Goal: Task Accomplishment & Management: Use online tool/utility

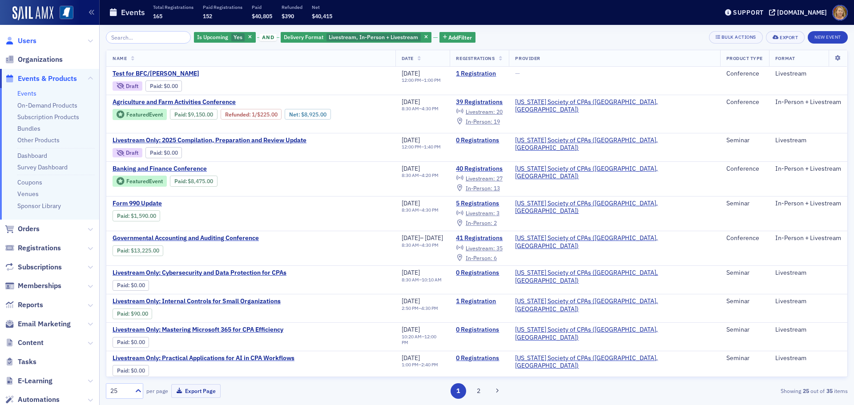
click at [31, 41] on span "Users" at bounding box center [27, 41] width 19 height 10
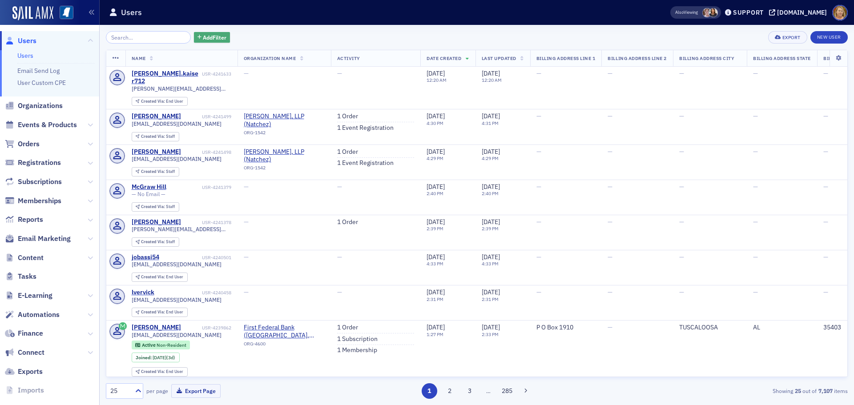
click at [203, 37] on span "Add Filter" at bounding box center [215, 37] width 24 height 8
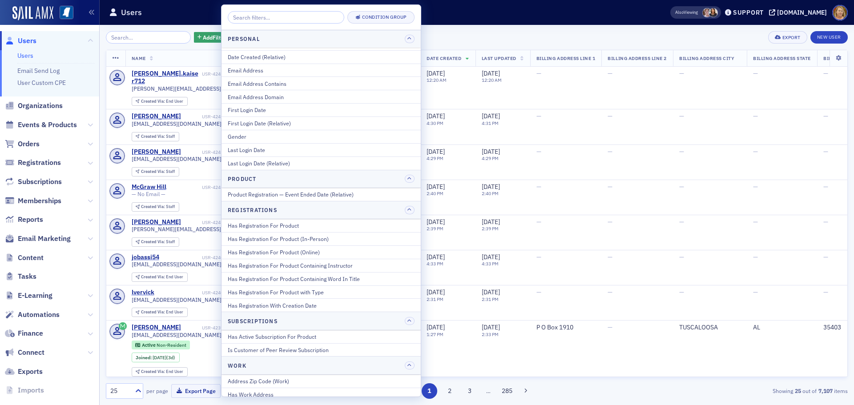
scroll to position [934, 0]
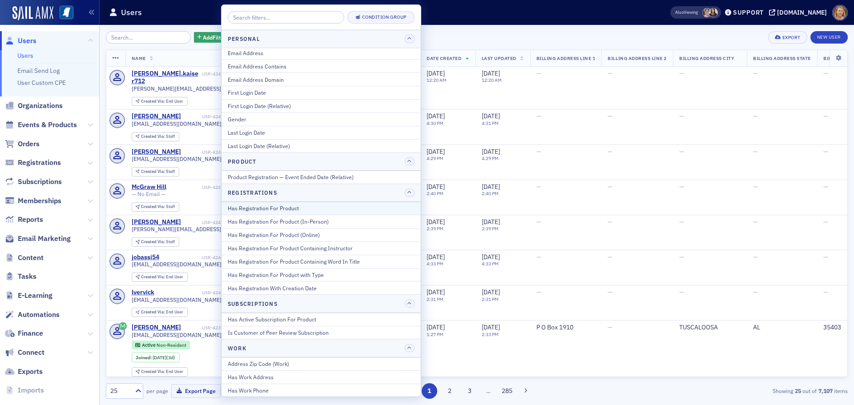
click at [266, 207] on div "Has Registration For Product" at bounding box center [321, 208] width 187 height 8
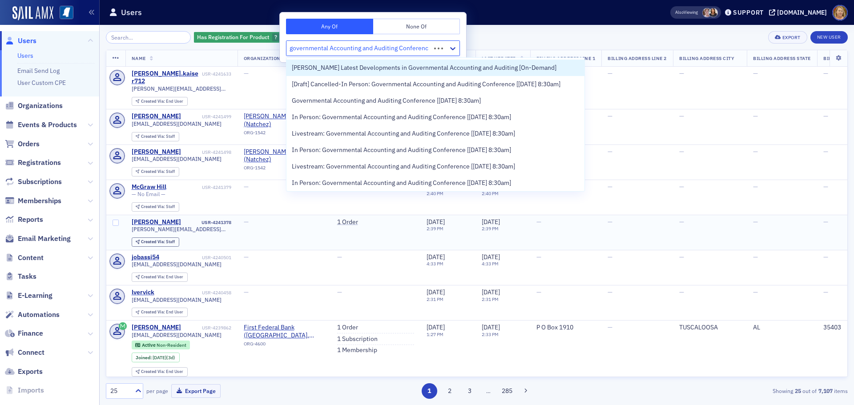
type input "governmental Accounting and Auditing Conference"
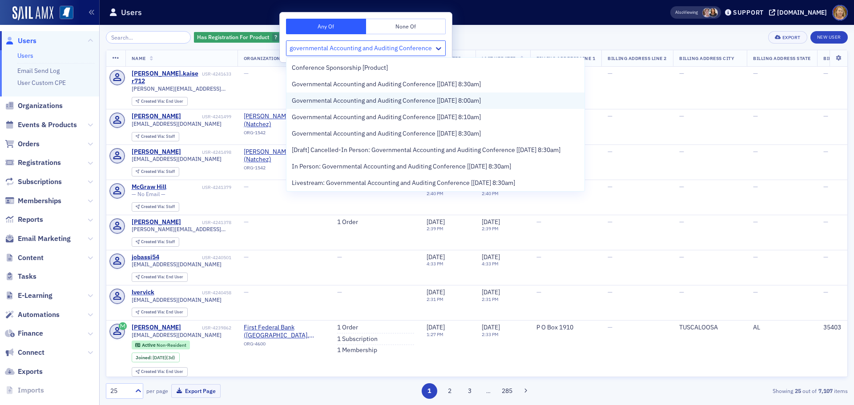
click at [363, 100] on span "Governmental Accounting and Auditing Conference [[DATE] 8:00am]" at bounding box center [386, 100] width 189 height 9
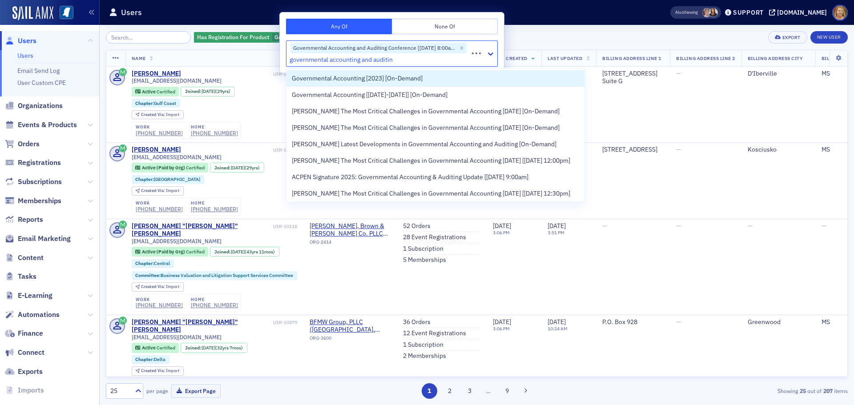
type input "governmental accounting and auditing"
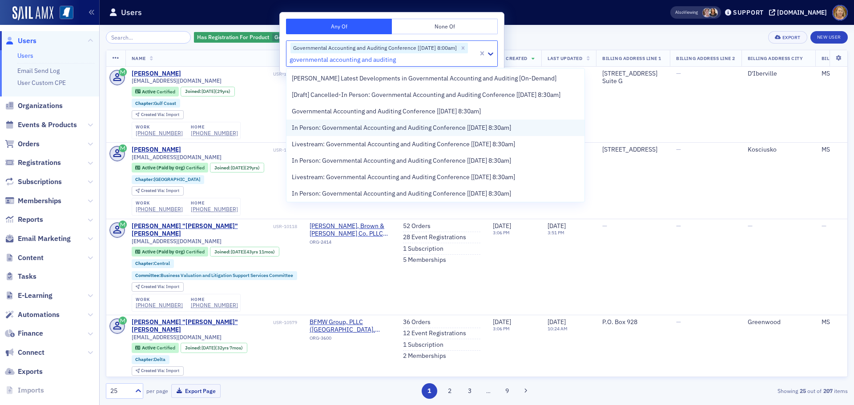
click at [374, 133] on span "In Person: Governmental Accounting and Auditing Conference [[DATE] 8:30am]" at bounding box center [401, 127] width 219 height 9
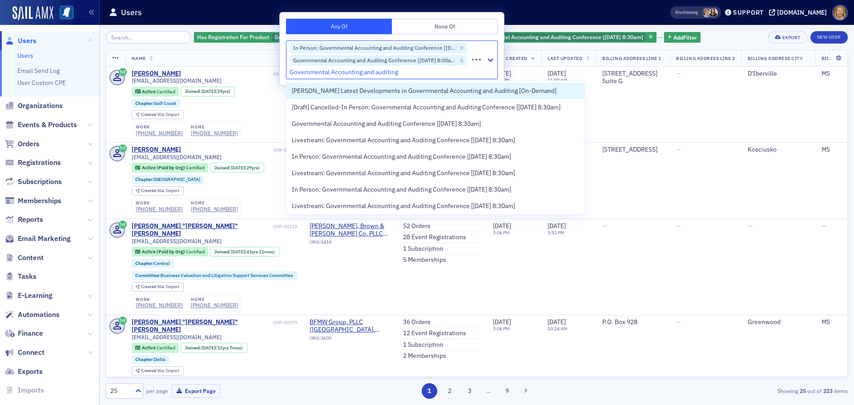
type input "Governmental Accounting and auditing"
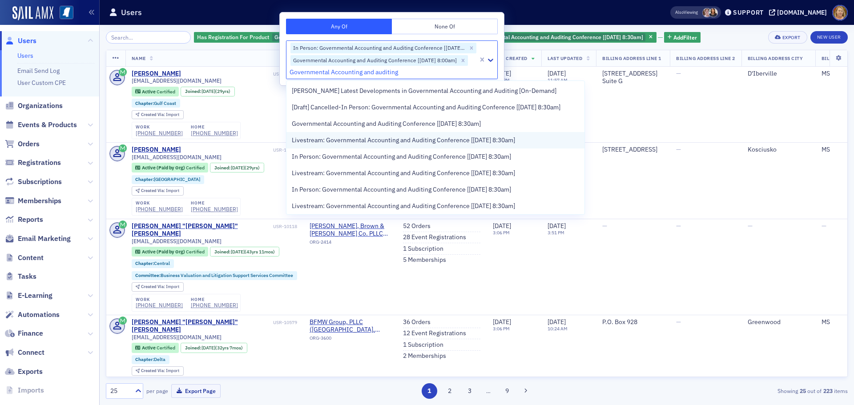
click at [381, 145] on span "Livestream: Governmental Accounting and Auditing Conference [[DATE] 8:30am]" at bounding box center [403, 140] width 223 height 9
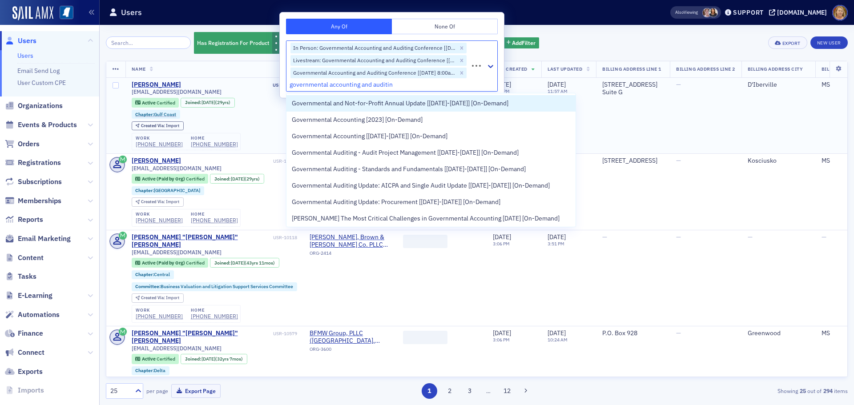
type input "governmental accounting and auditing"
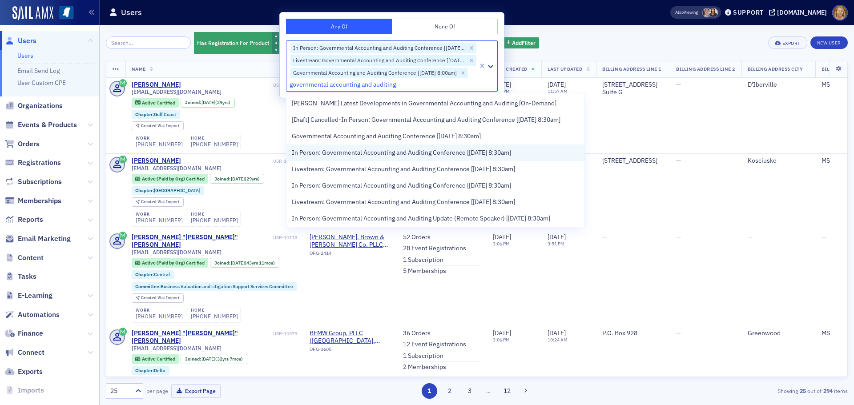
click at [370, 157] on span "In Person: Governmental Accounting and Auditing Conference [[DATE] 8:30am]" at bounding box center [401, 152] width 219 height 9
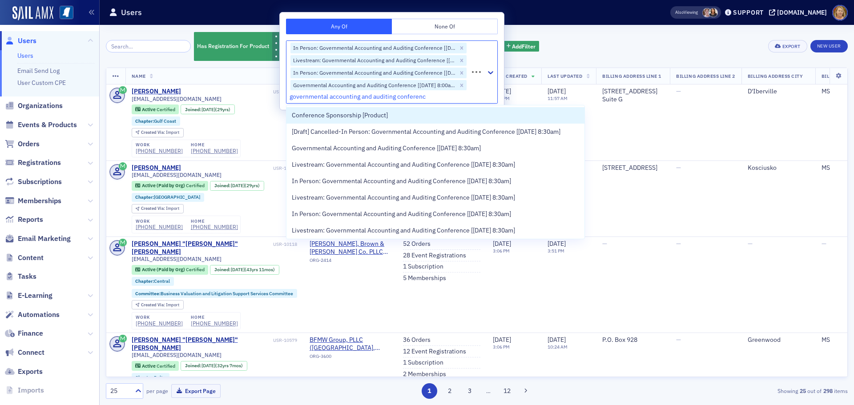
type input "governmental accounting and auditing conference"
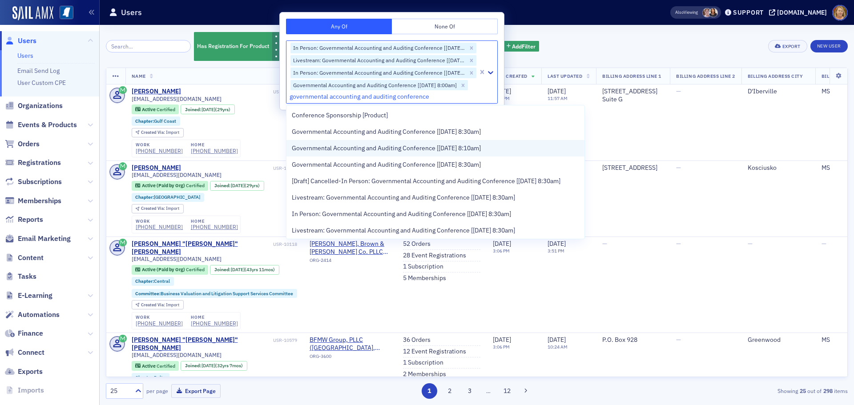
click at [404, 148] on span "Governmental Accounting and Auditing Conference [[DATE] 8:10am]" at bounding box center [386, 148] width 189 height 9
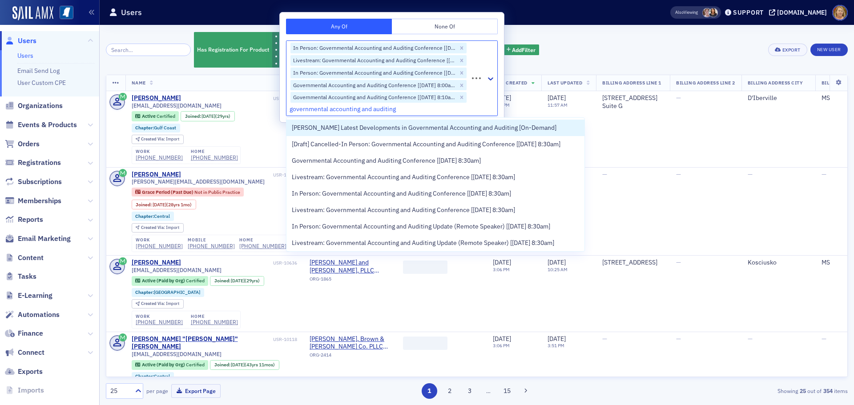
type input "governmental accounting and auditing"
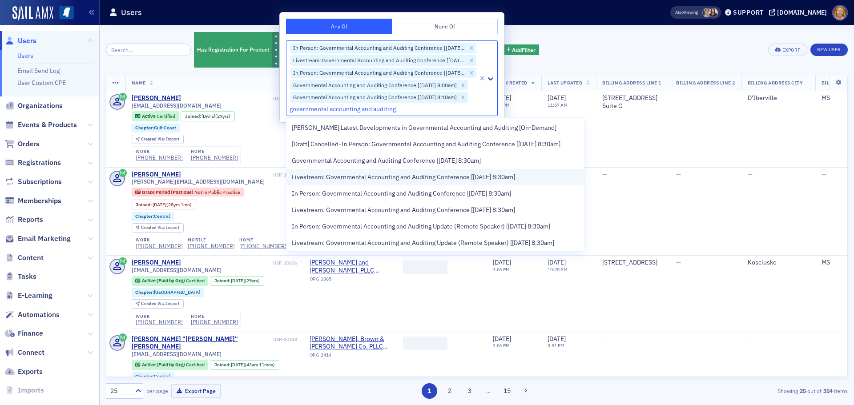
click at [416, 182] on span "Livestream: Governmental Accounting and Auditing Conference [[DATE] 8:30am]" at bounding box center [403, 177] width 223 height 9
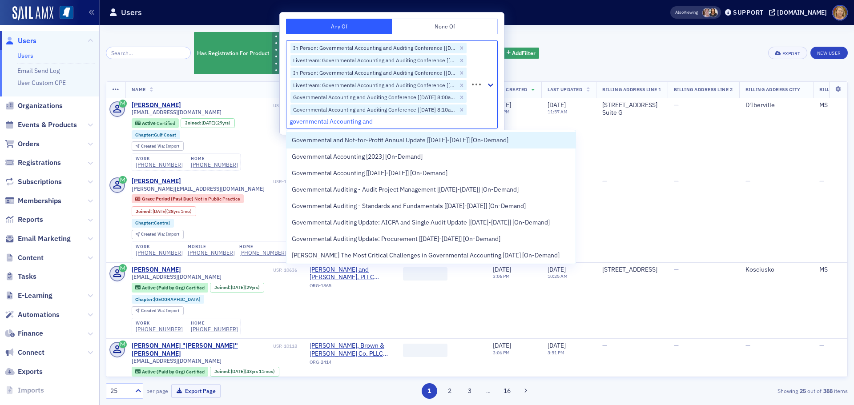
type input "governmental Accounting and"
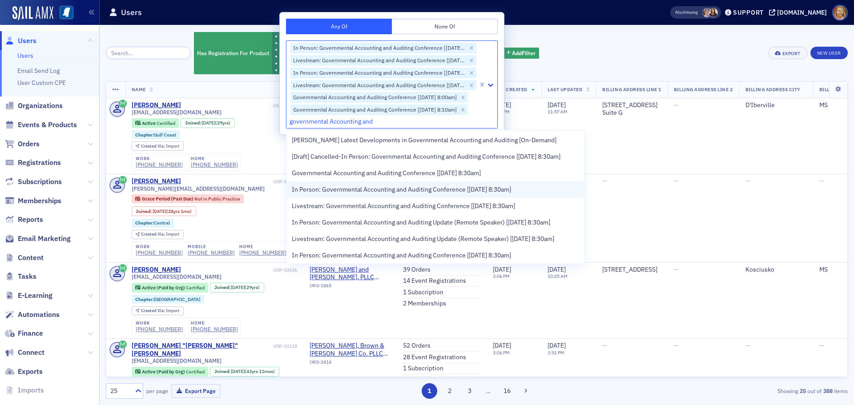
click at [421, 194] on span "In Person: Governmental Accounting and Auditing Conference [[DATE] 8:30am]" at bounding box center [401, 189] width 219 height 9
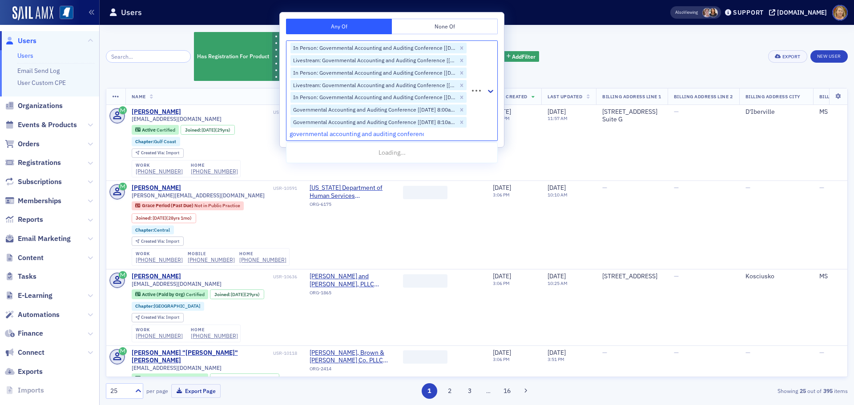
type input "governmental accounting and auditing conference"
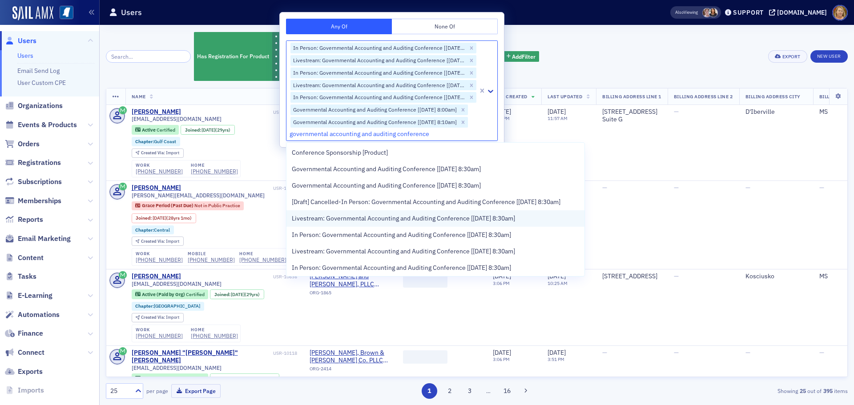
click at [422, 223] on span "Livestream: Governmental Accounting and Auditing Conference [[DATE] 8:30am]" at bounding box center [403, 218] width 223 height 9
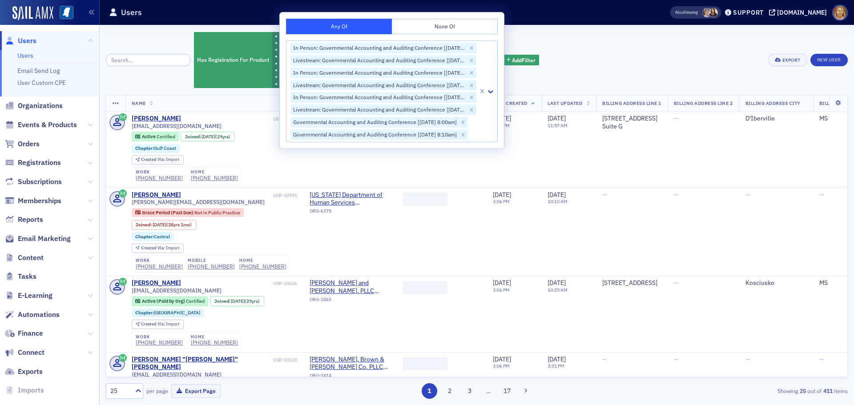
click at [516, 84] on div "Has Registration For Product In Person: Governmental Accounting and Auditing Co…" at bounding box center [367, 60] width 346 height 58
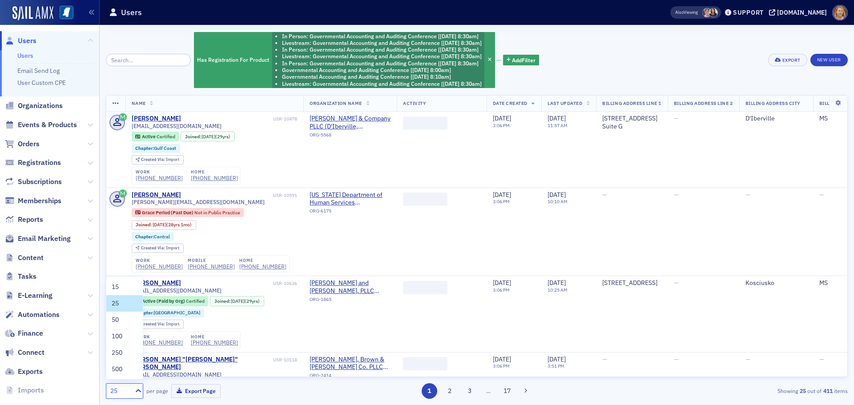
click at [129, 394] on div "25" at bounding box center [120, 390] width 20 height 9
click at [122, 371] on span "500" at bounding box center [117, 369] width 11 height 9
click at [784, 60] on div "Export" at bounding box center [791, 60] width 18 height 5
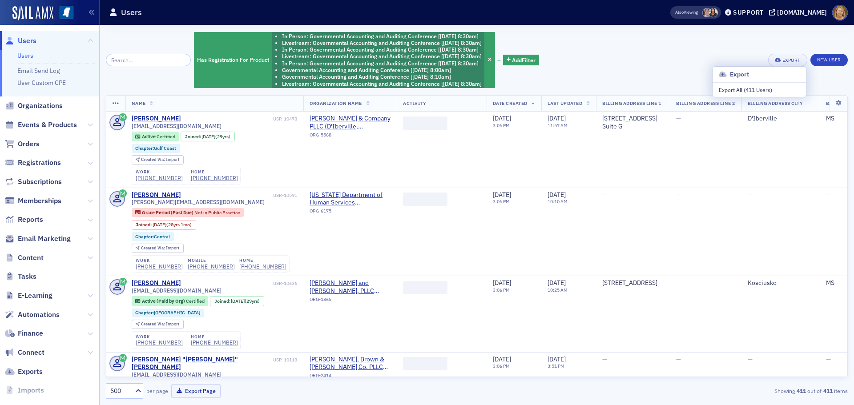
click at [746, 76] on h3 "Export" at bounding box center [759, 74] width 81 height 9
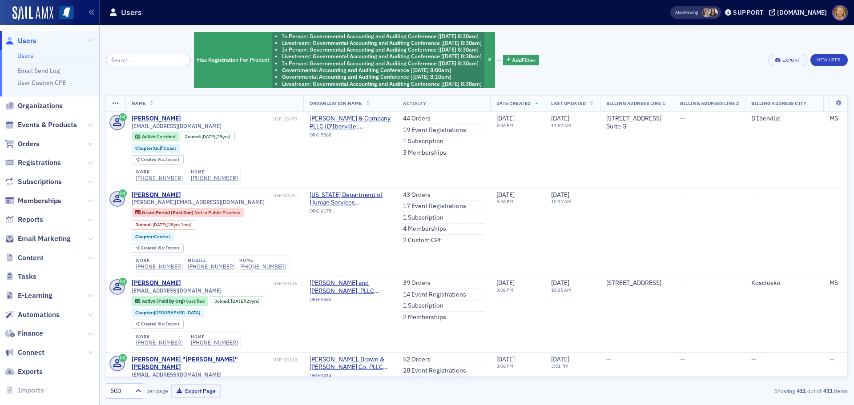
click at [742, 88] on div "Has Registration For Product In Person: Governmental Accounting and Auditing Co…" at bounding box center [477, 60] width 742 height 58
click at [784, 59] on div "Export" at bounding box center [791, 60] width 18 height 5
click at [736, 84] on button "Export All ( 411 Users )" at bounding box center [758, 90] width 93 height 14
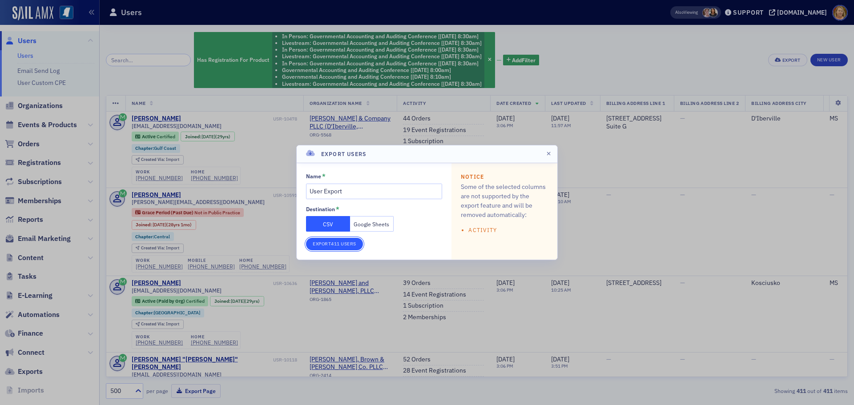
click at [350, 245] on button "Export 411 Users" at bounding box center [334, 244] width 57 height 12
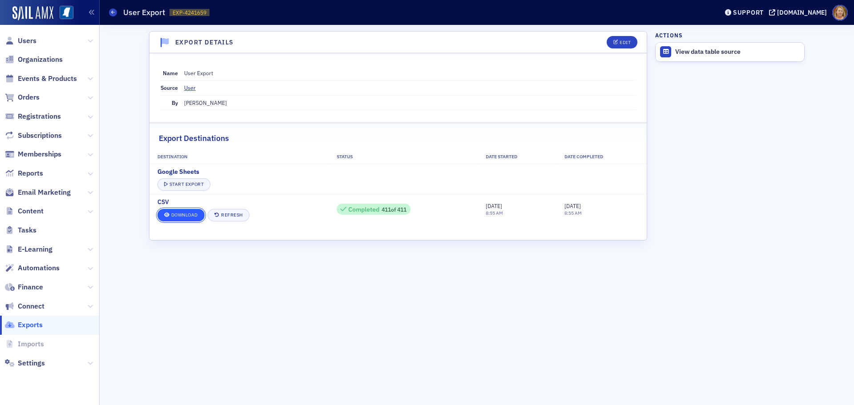
click at [179, 214] on link "Download" at bounding box center [180, 215] width 47 height 12
click at [22, 379] on nav "Users Organizations Events & Products Orders Registrations Subscriptions Member…" at bounding box center [50, 215] width 100 height 380
